Goal: Obtain resource: Obtain resource

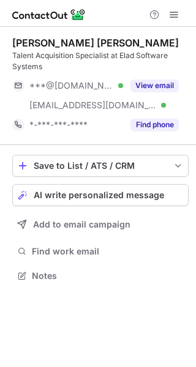
scroll to position [267, 196]
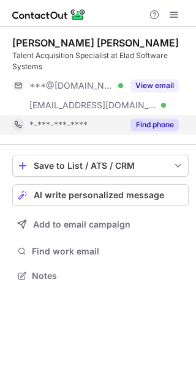
click at [150, 127] on button "Find phone" at bounding box center [154, 125] width 48 height 12
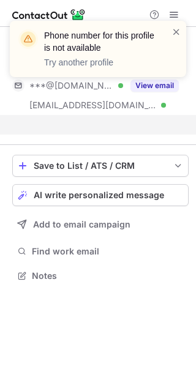
scroll to position [248, 196]
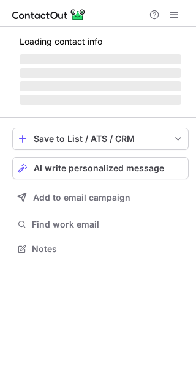
scroll to position [237, 196]
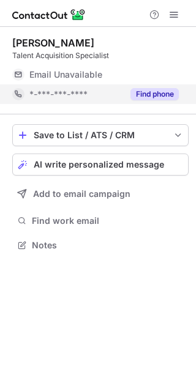
click at [149, 91] on button "Find phone" at bounding box center [154, 94] width 48 height 12
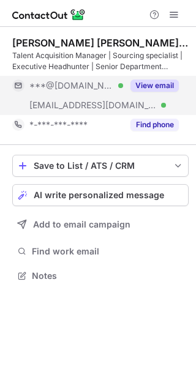
scroll to position [267, 196]
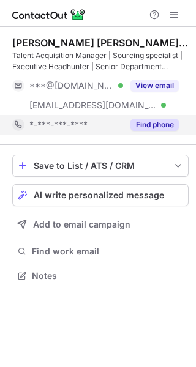
click at [155, 124] on button "Find phone" at bounding box center [154, 125] width 48 height 12
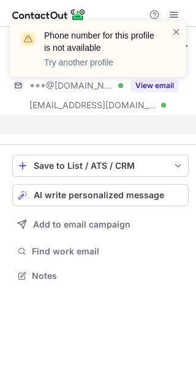
scroll to position [248, 196]
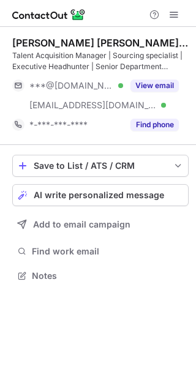
scroll to position [267, 196]
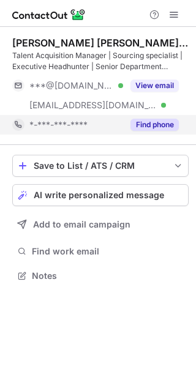
click at [149, 126] on button "Find phone" at bounding box center [154, 125] width 48 height 12
